Goal: Task Accomplishment & Management: Complete application form

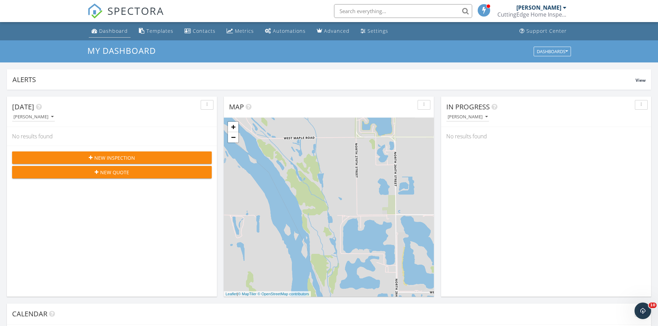
click at [121, 27] on link "Dashboard" at bounding box center [110, 31] width 42 height 13
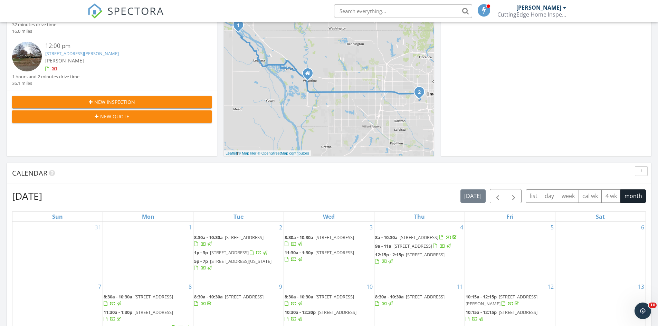
scroll to position [35, 0]
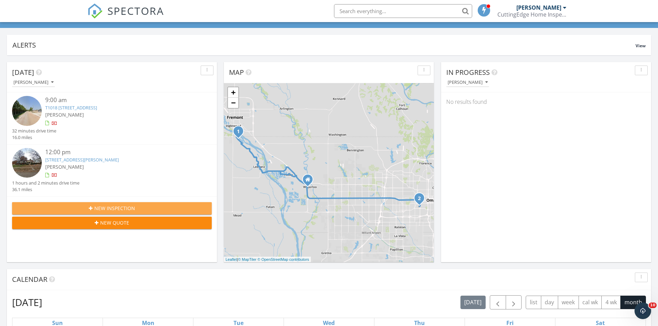
click at [124, 208] on span "New Inspection" at bounding box center [114, 208] width 41 height 7
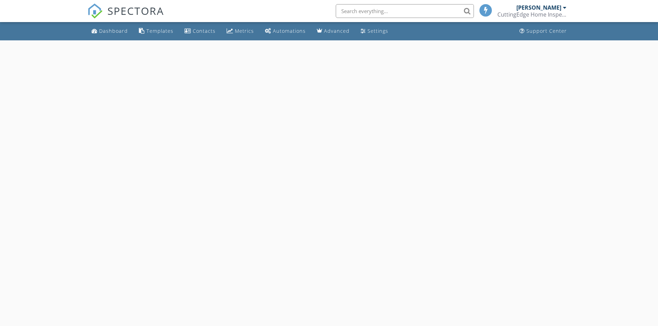
select select "8"
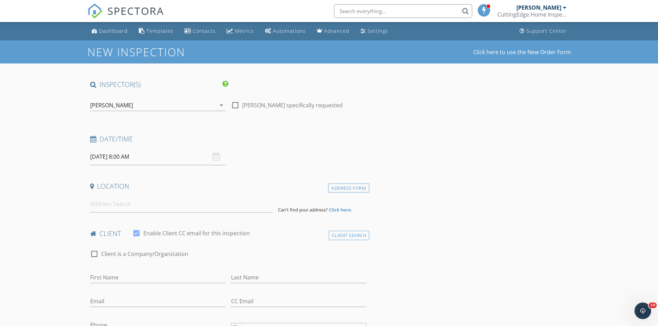
click at [156, 159] on input "09/30/2025 8:00 AM" at bounding box center [157, 156] width 135 height 17
type input "09/29/2025 8:00 AM"
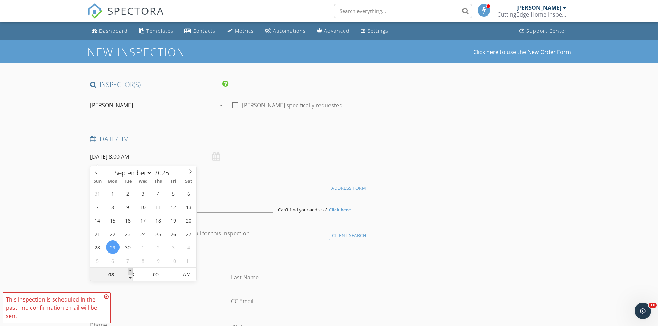
type input "09"
type input "09/29/2025 9:00 AM"
click at [130, 270] on span at bounding box center [130, 271] width 5 height 7
type input "10"
type input "09/29/2025 10:00 AM"
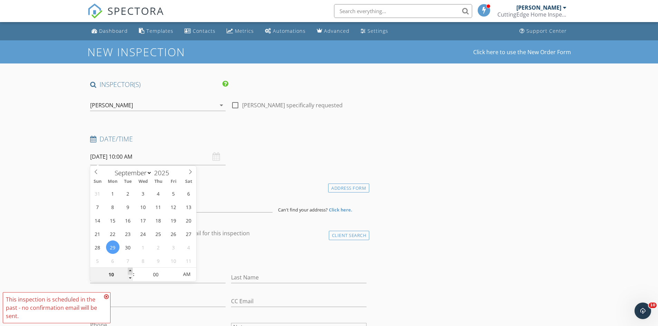
click at [130, 270] on span at bounding box center [130, 271] width 5 height 7
type input "11"
type input "09/29/2025 11:00 AM"
click at [130, 270] on span at bounding box center [130, 271] width 5 height 7
type input "12"
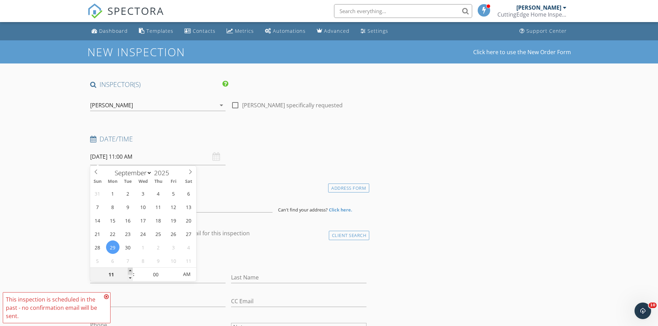
type input "09/29/2025 12:00 PM"
click at [130, 270] on span at bounding box center [130, 271] width 5 height 7
type input "01"
type input "09/29/2025 1:00 PM"
click at [130, 270] on span at bounding box center [130, 271] width 5 height 7
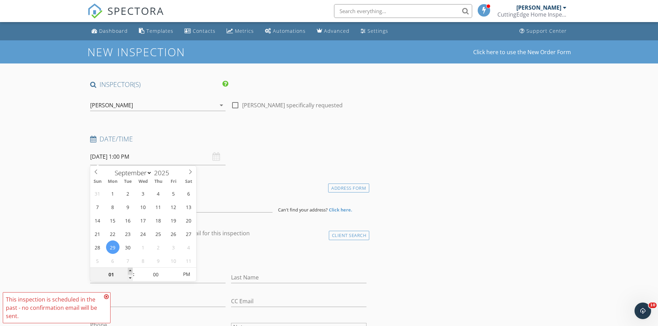
type input "02"
type input "09/29/2025 2:00 PM"
click at [130, 270] on span at bounding box center [130, 271] width 5 height 7
type input "03"
type input "09/29/2025 3:00 PM"
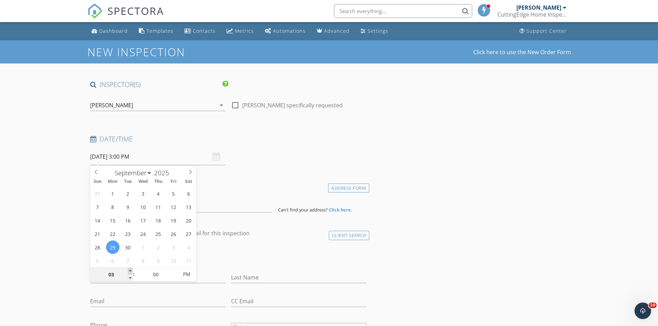
click at [130, 270] on span at bounding box center [130, 271] width 5 height 7
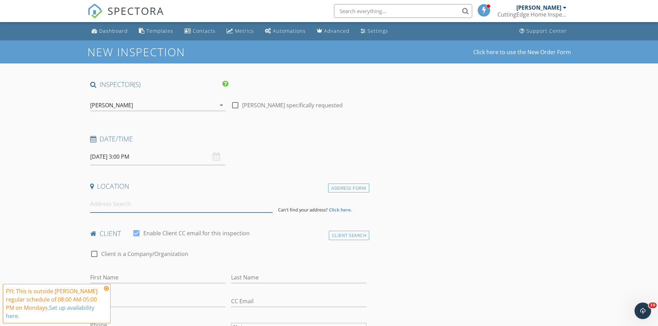
click at [237, 207] on input at bounding box center [181, 204] width 182 height 17
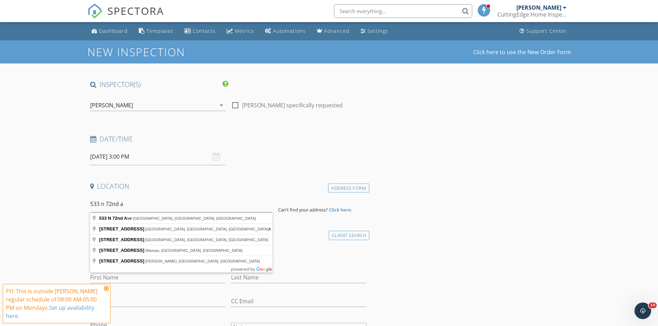
type input "533 N 72nd Ave, Omaha, NE, USA"
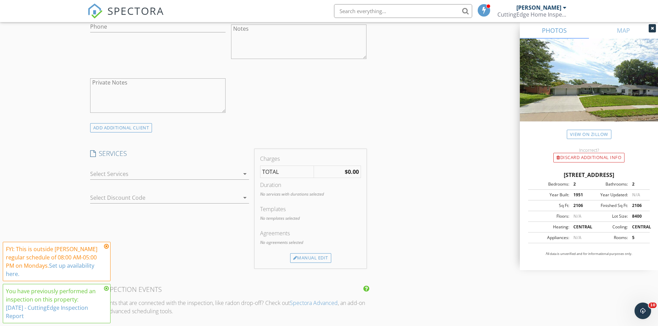
scroll to position [449, 0]
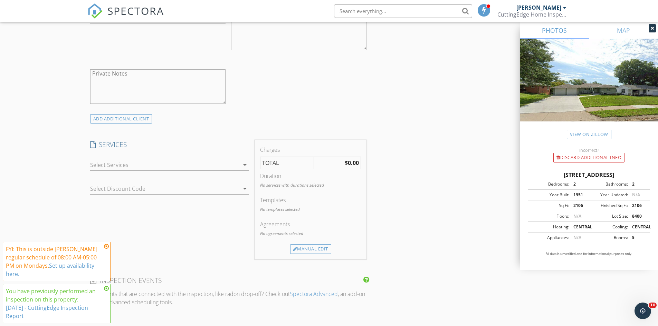
click at [219, 166] on div at bounding box center [164, 164] width 149 height 11
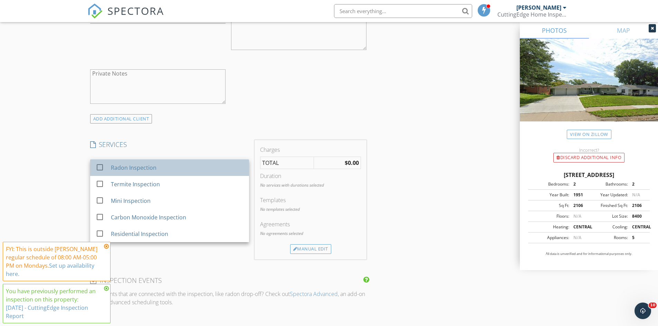
click at [213, 167] on div "Radon Inspection" at bounding box center [176, 168] width 133 height 14
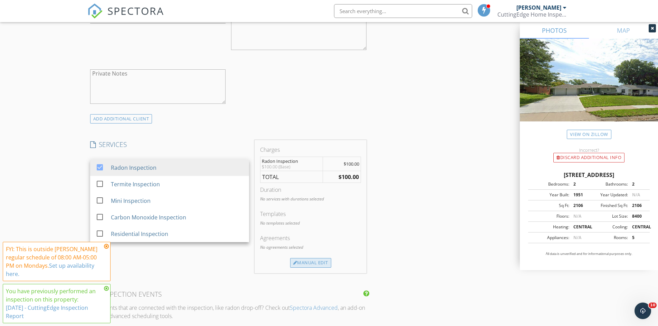
click at [310, 267] on div "Manual Edit" at bounding box center [310, 263] width 41 height 10
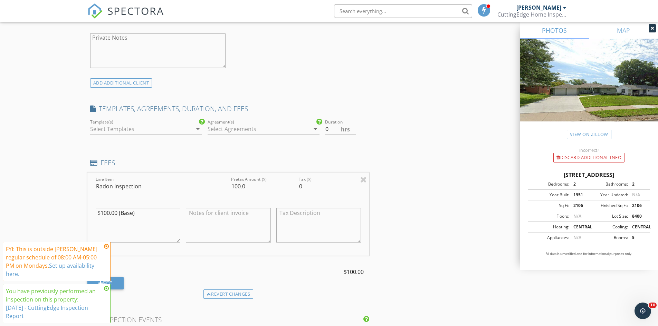
scroll to position [518, 0]
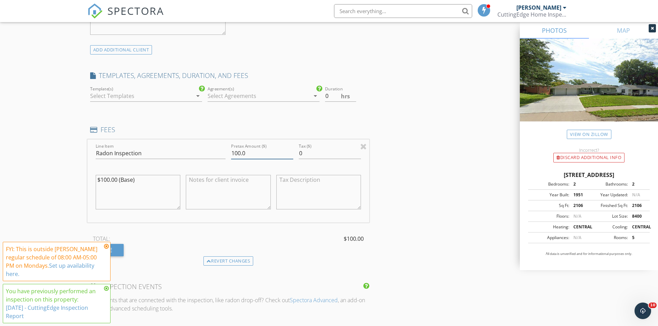
click at [238, 153] on input "100.0" at bounding box center [262, 153] width 62 height 11
type input "150.0"
click at [394, 180] on div "INSPECTOR(S) check_box Luke Walker PRIMARY Luke Walker arrow_drop_down check_bo…" at bounding box center [328, 165] width 483 height 1207
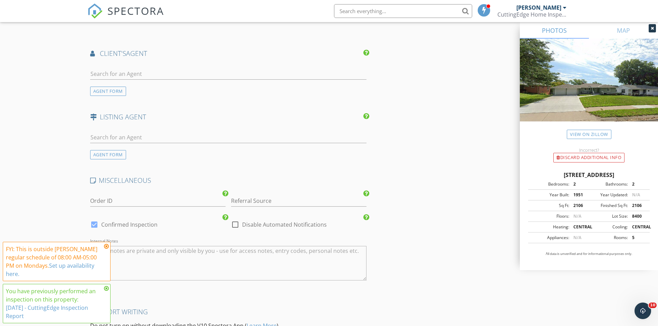
scroll to position [978, 0]
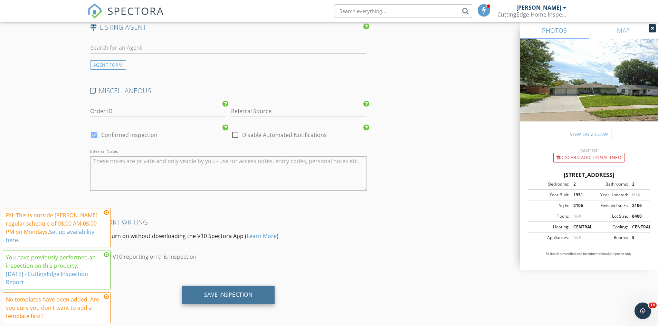
click at [263, 291] on div "Save Inspection" at bounding box center [228, 295] width 93 height 19
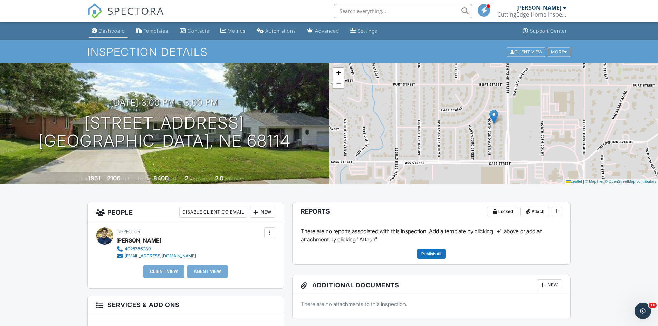
click at [116, 31] on div "Dashboard" at bounding box center [112, 31] width 26 height 6
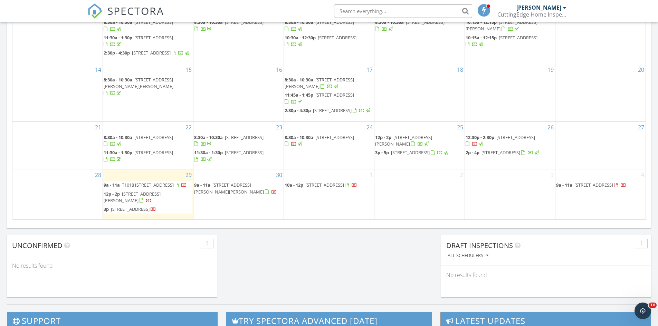
scroll to position [414, 0]
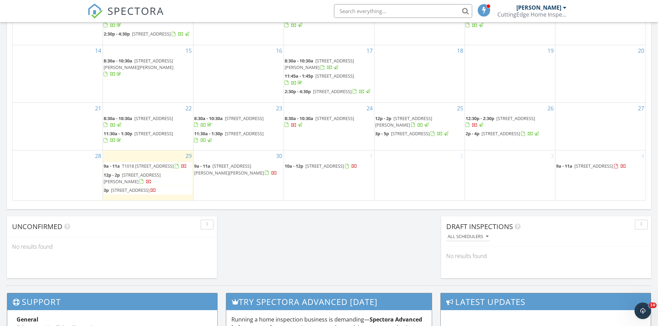
scroll to position [483, 0]
